Goal: Task Accomplishment & Management: Use online tool/utility

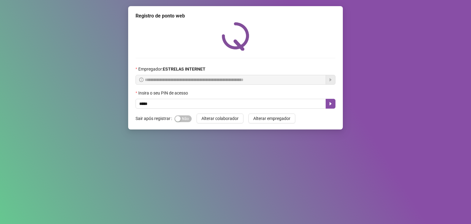
type input "*****"
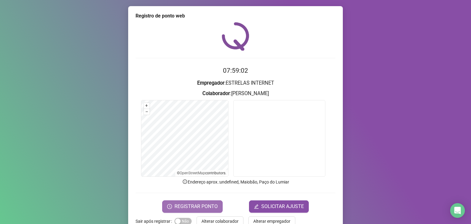
click at [206, 200] on button "REGISTRAR PONTO" at bounding box center [192, 206] width 60 height 12
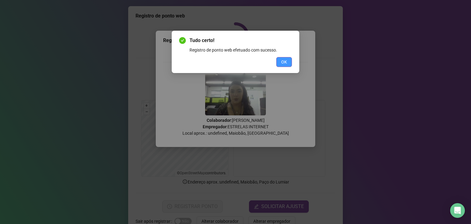
click at [281, 63] on span "OK" at bounding box center [284, 62] width 6 height 7
